Goal: Download file/media

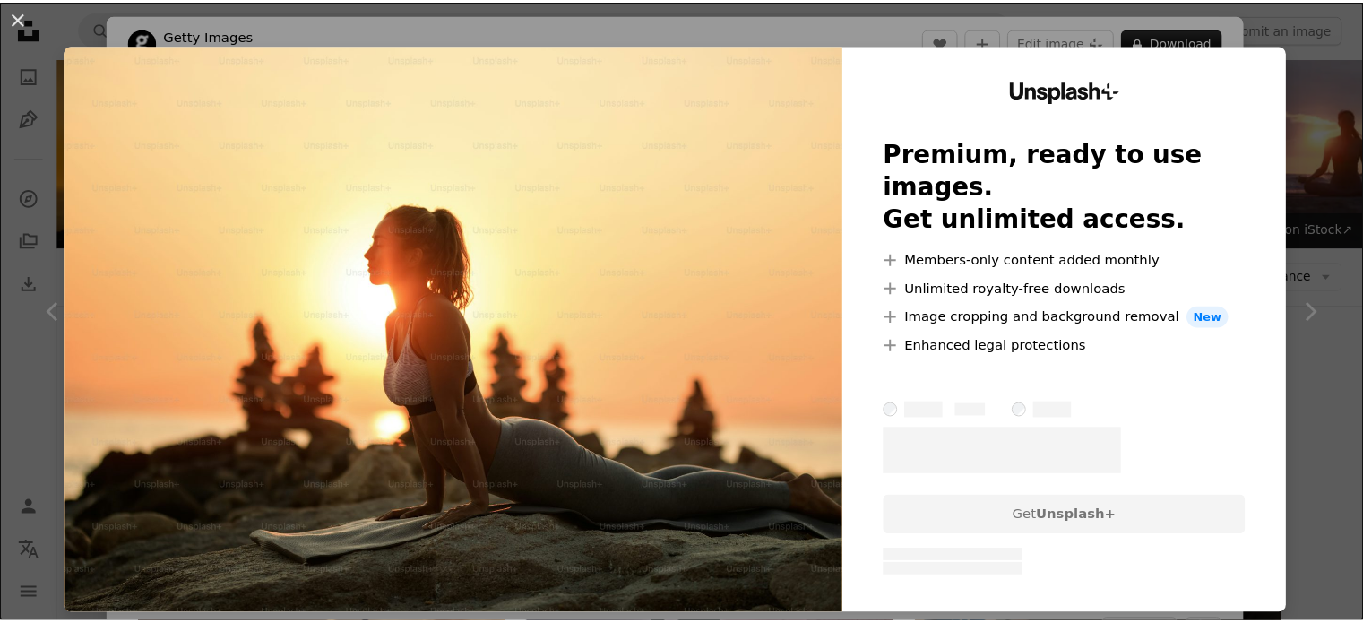
scroll to position [3525, 0]
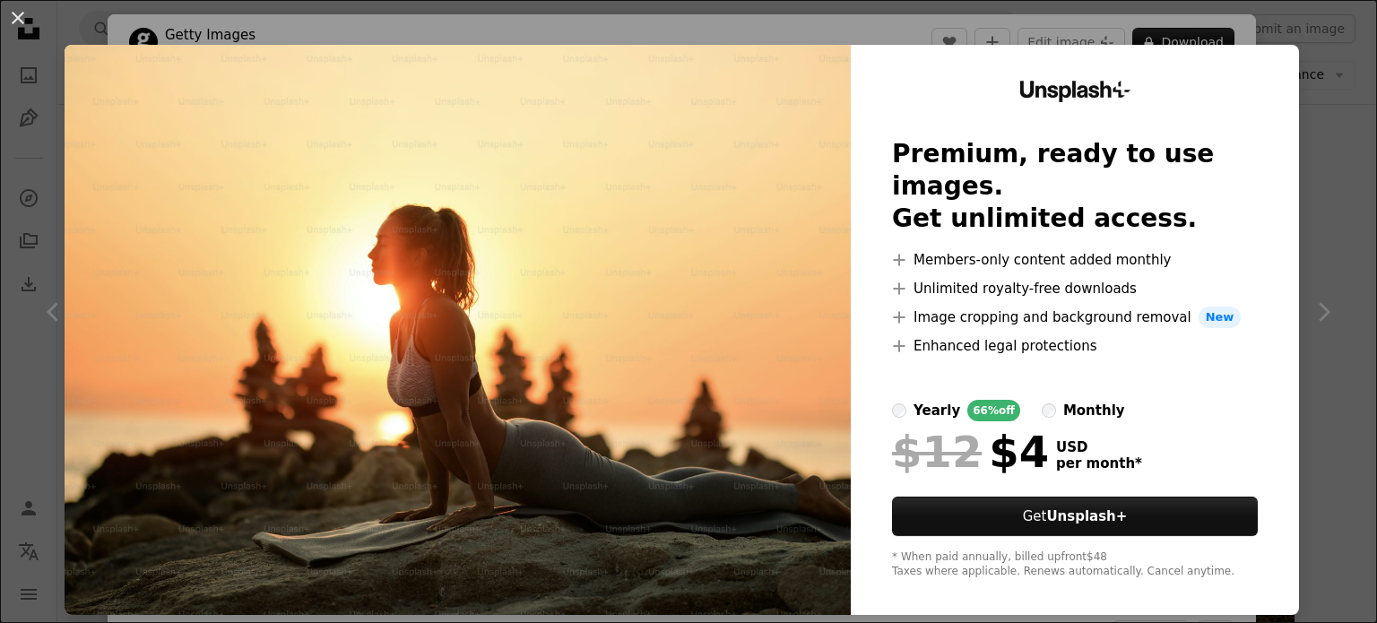
click at [1327, 71] on div "An X shape Unsplash+ Premium, ready to use images. Get unlimited access. A plus…" at bounding box center [688, 311] width 1377 height 623
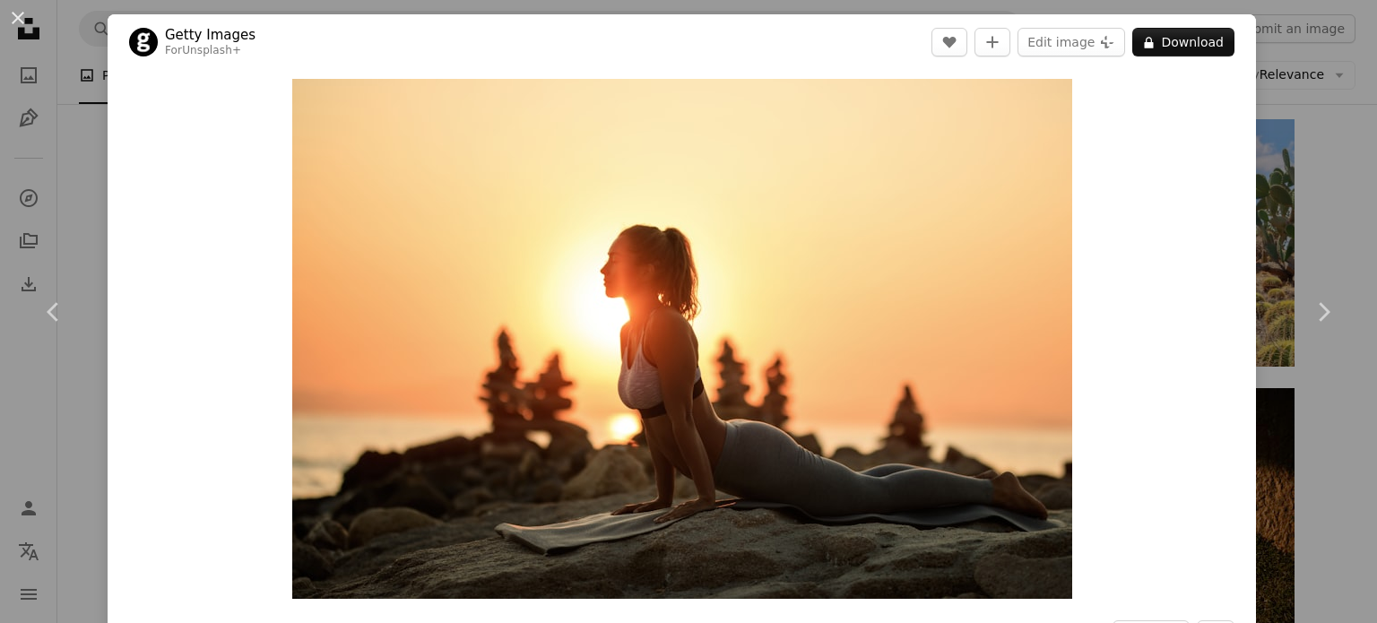
click at [1298, 74] on div "An X shape Chevron left Chevron right Getty Images For Unsplash+ A heart A plus…" at bounding box center [688, 311] width 1377 height 623
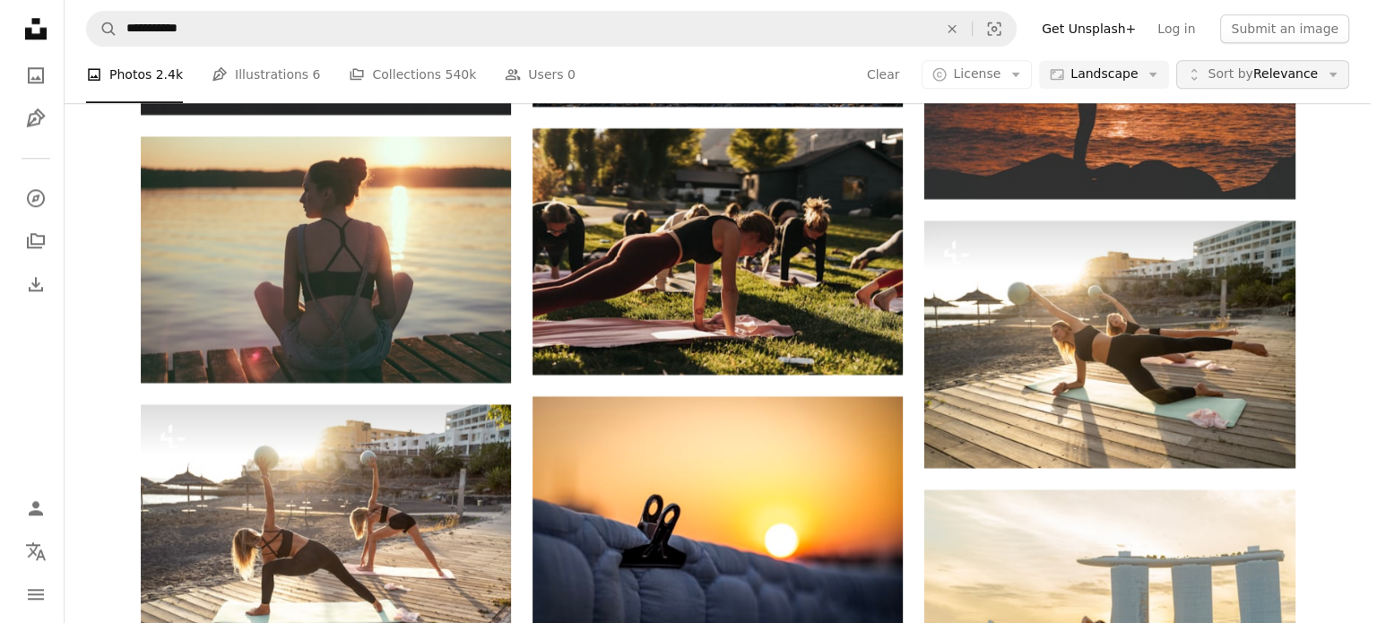
scroll to position [15605, 0]
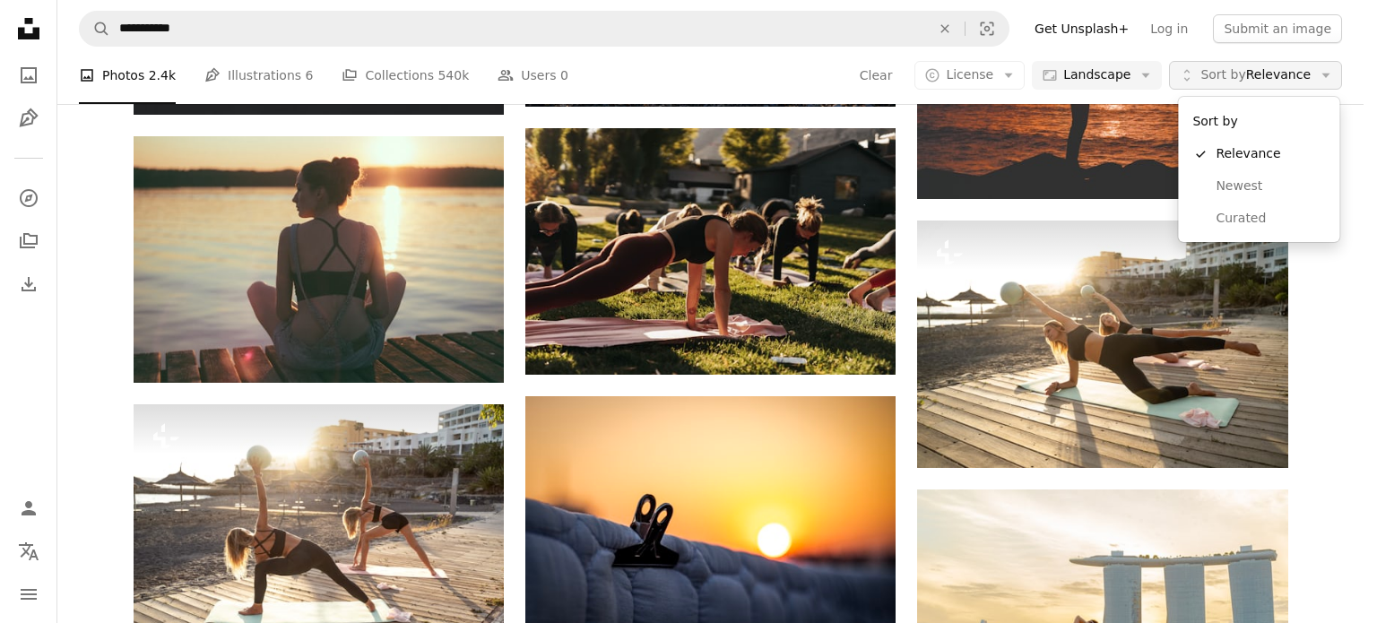
click at [1316, 82] on button "Unfold Sort by Relevance Arrow down" at bounding box center [1255, 75] width 173 height 29
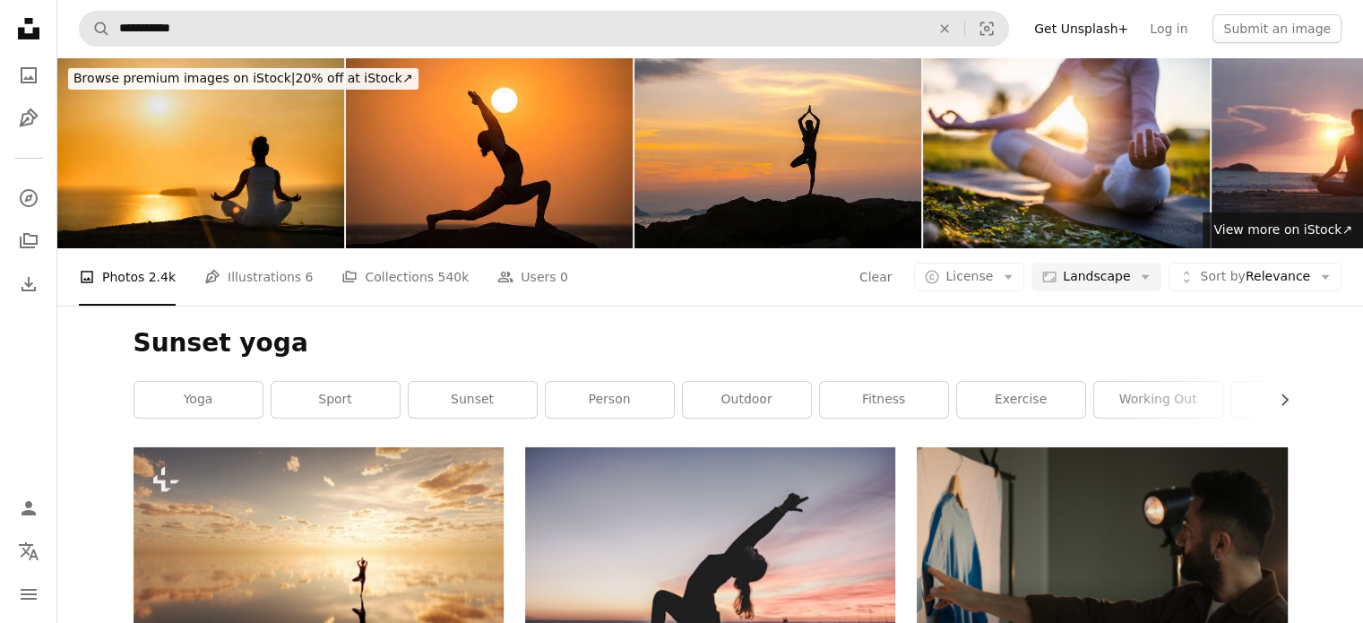
scroll to position [51118, 0]
